Goal: Task Accomplishment & Management: Manage account settings

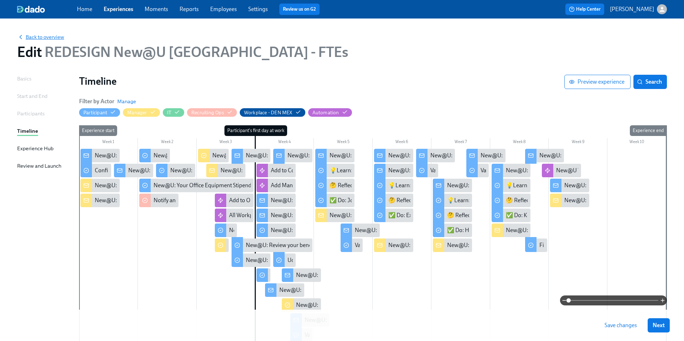
click at [48, 39] on span "Back to overview" at bounding box center [40, 36] width 47 height 7
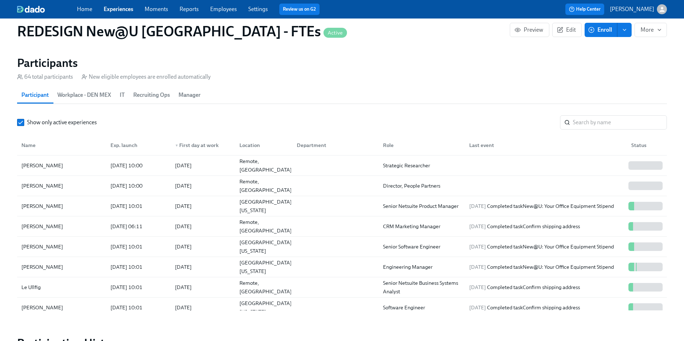
scroll to position [655, 0]
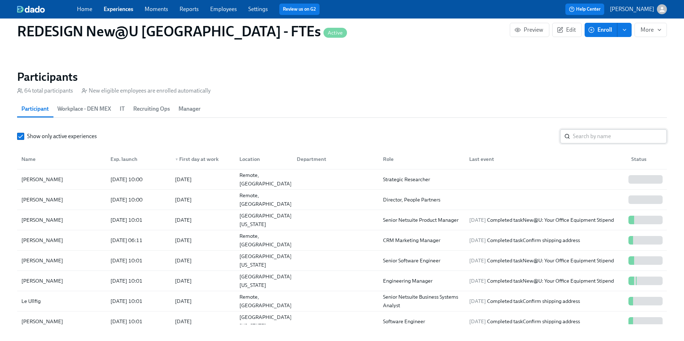
click at [581, 138] on input "search" at bounding box center [620, 136] width 94 height 14
type input "a"
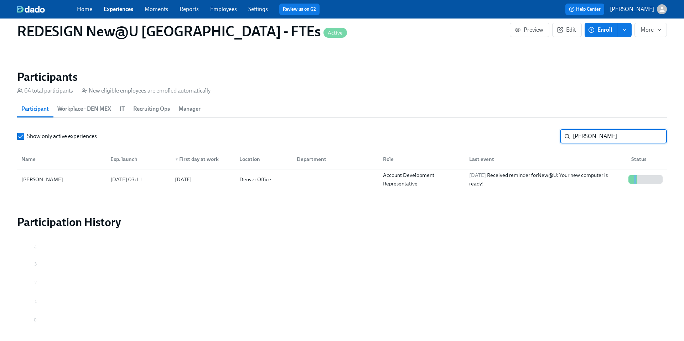
type input "[PERSON_NAME]"
click at [244, 182] on div "Denver Office" at bounding box center [255, 179] width 37 height 9
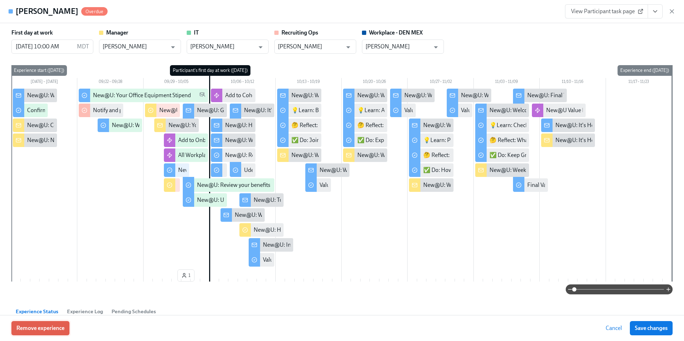
click at [56, 331] on span "Remove experience" at bounding box center [40, 328] width 48 height 7
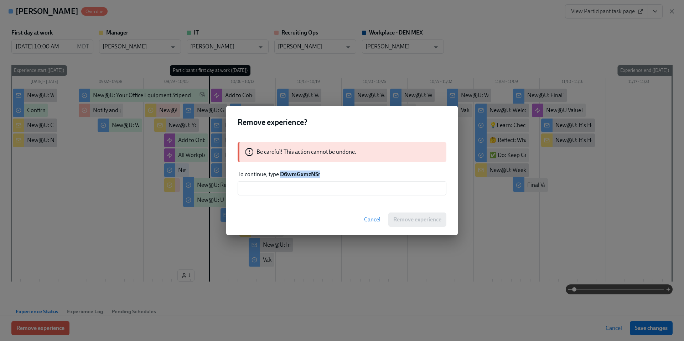
drag, startPoint x: 320, startPoint y: 174, endPoint x: 282, endPoint y: 174, distance: 38.5
click at [282, 174] on strong "D6wmGxmzNSr" at bounding box center [300, 174] width 40 height 7
copy strong "D6wmGxmzNSr"
click at [286, 184] on input "text" at bounding box center [342, 188] width 209 height 14
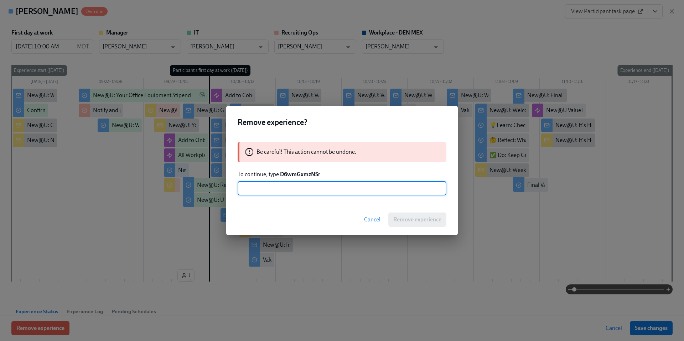
paste input "D6wmGxmzNSr"
type input "D6wmGxmzNSr"
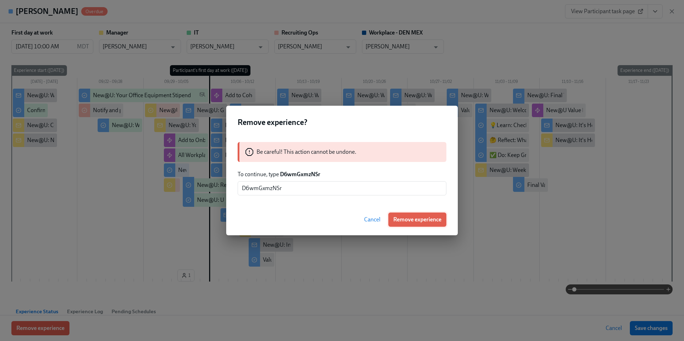
click at [407, 223] on span "Remove experience" at bounding box center [417, 219] width 48 height 7
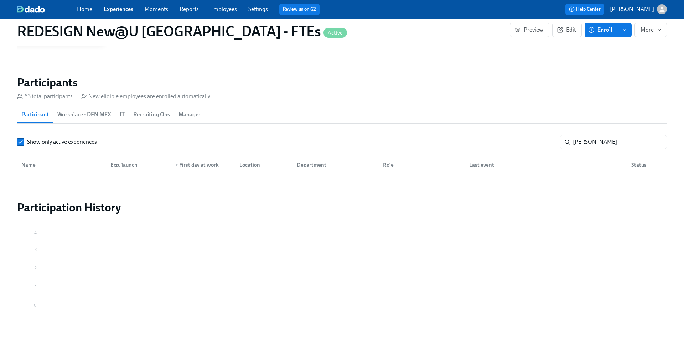
scroll to position [651, 0]
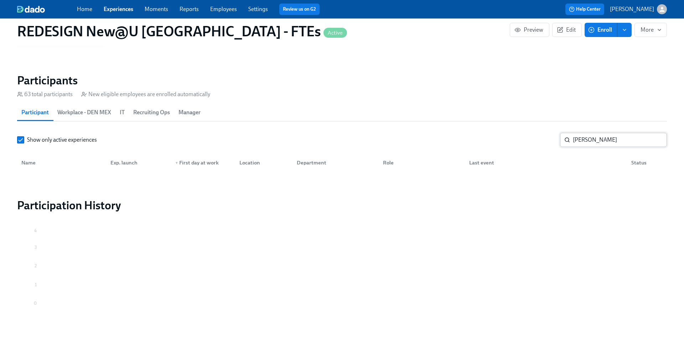
click at [598, 137] on input "[PERSON_NAME]" at bounding box center [620, 140] width 94 height 14
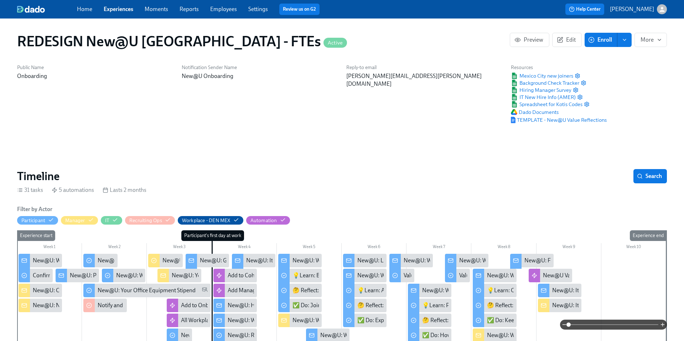
click at [81, 12] on span "Home" at bounding box center [84, 9] width 15 height 8
click at [81, 12] on link "Home" at bounding box center [84, 9] width 15 height 7
